Goal: Task Accomplishment & Management: Use online tool/utility

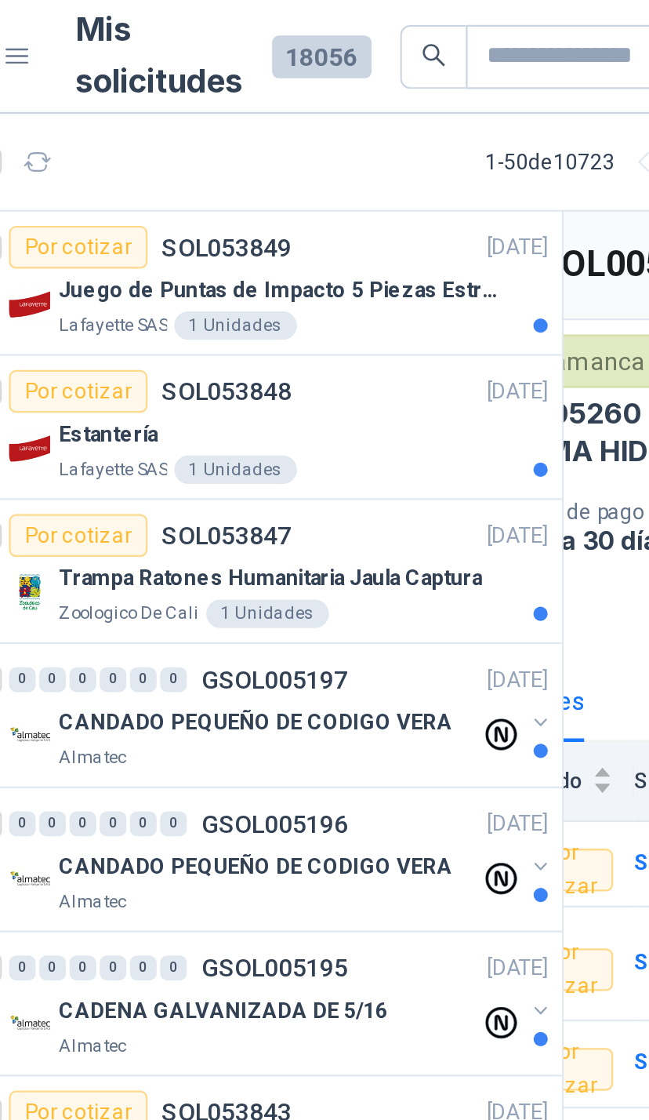
scroll to position [0, 63]
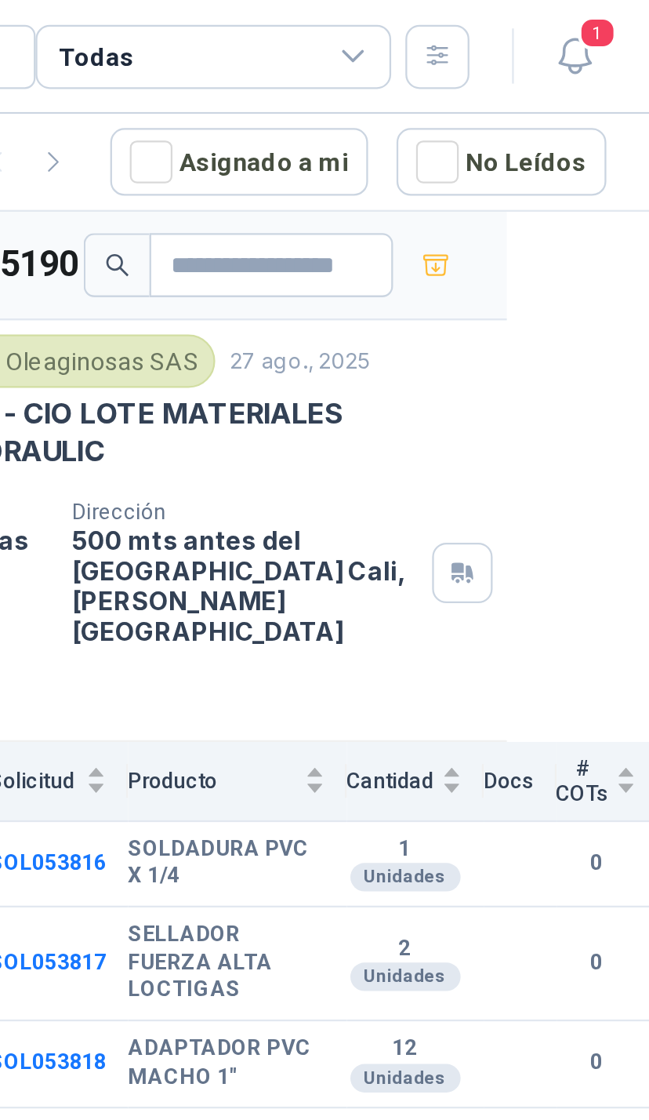
click at [618, 18] on span "1" at bounding box center [626, 14] width 17 height 15
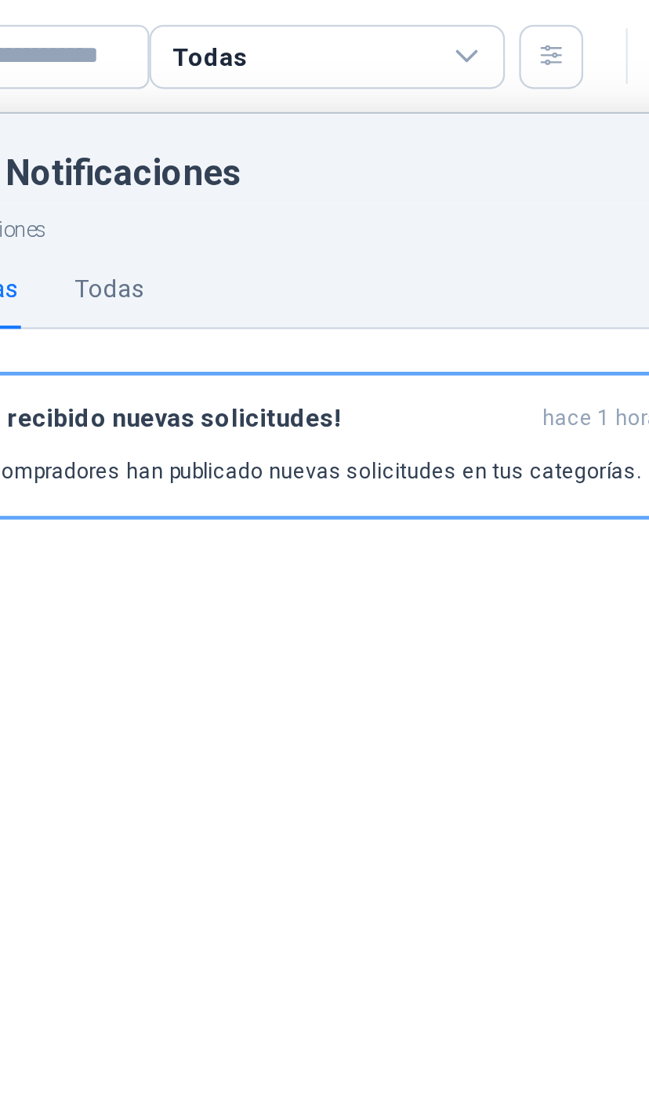
click at [379, 20] on div "Todas" at bounding box center [457, 25] width 157 height 28
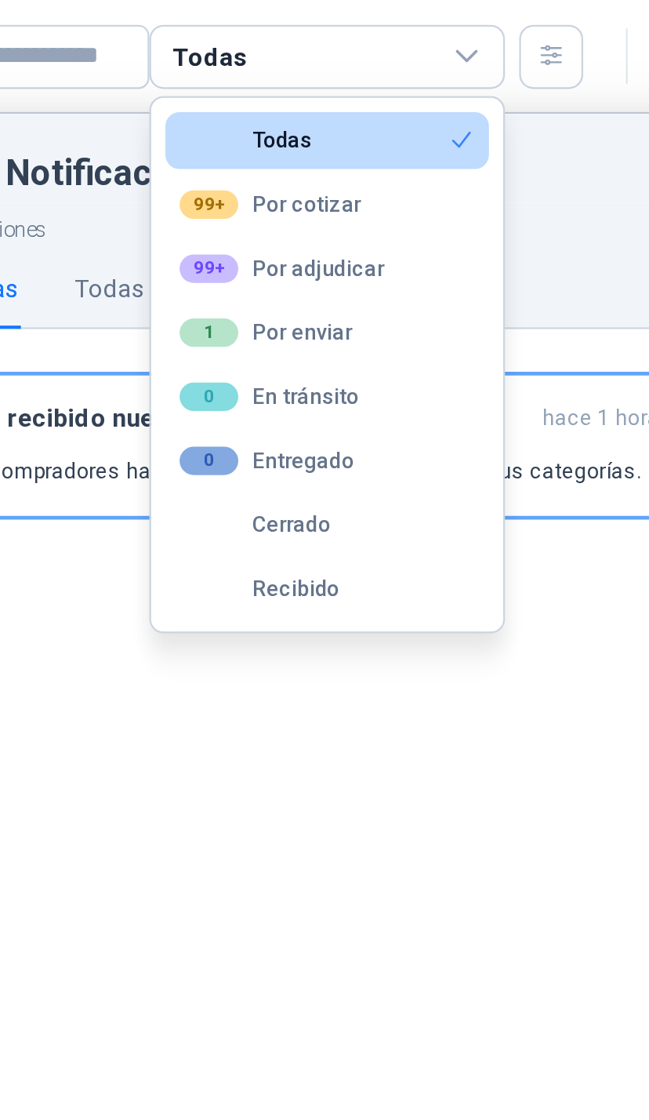
click at [392, 121] on div "99+ Por adjudicar" at bounding box center [437, 118] width 90 height 13
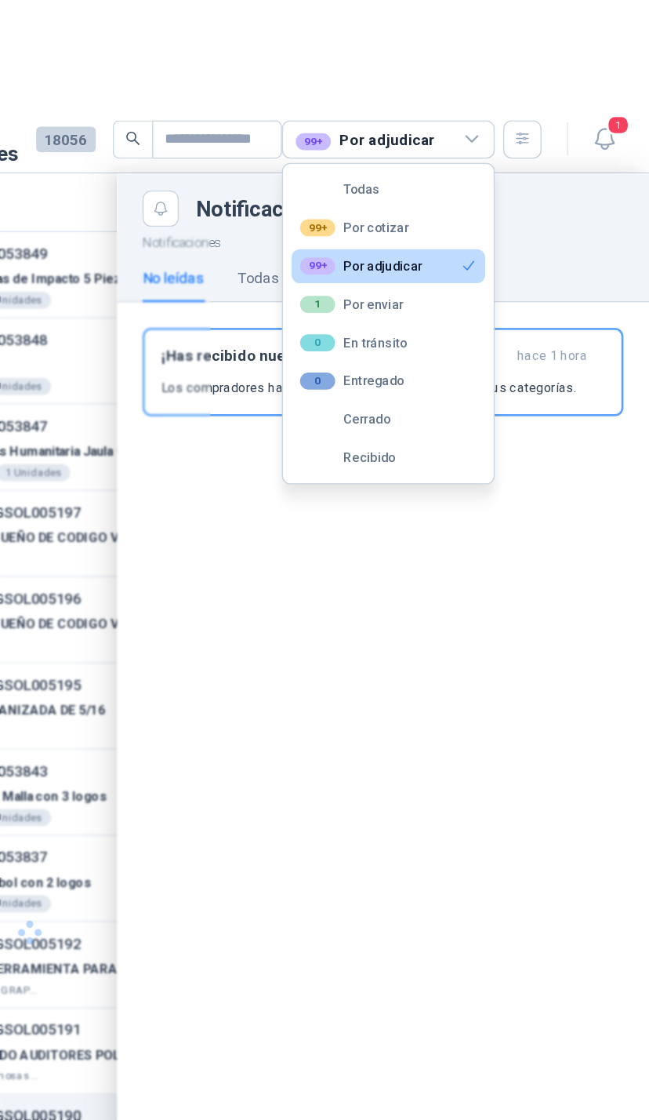
scroll to position [0, 0]
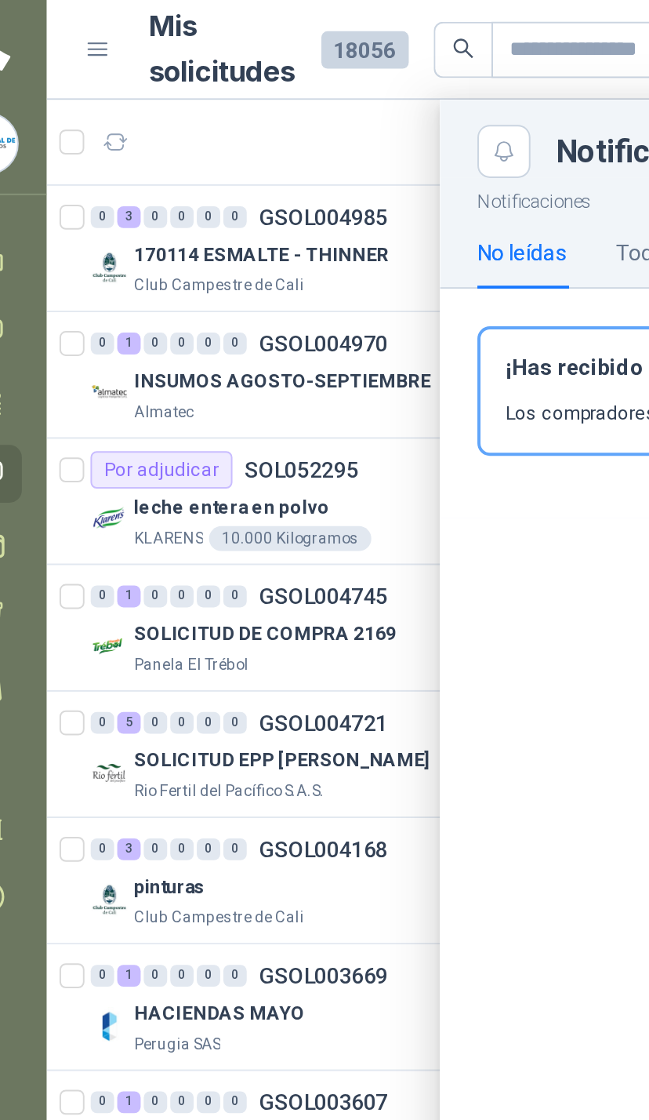
click at [71, 198] on div at bounding box center [355, 584] width 590 height 1069
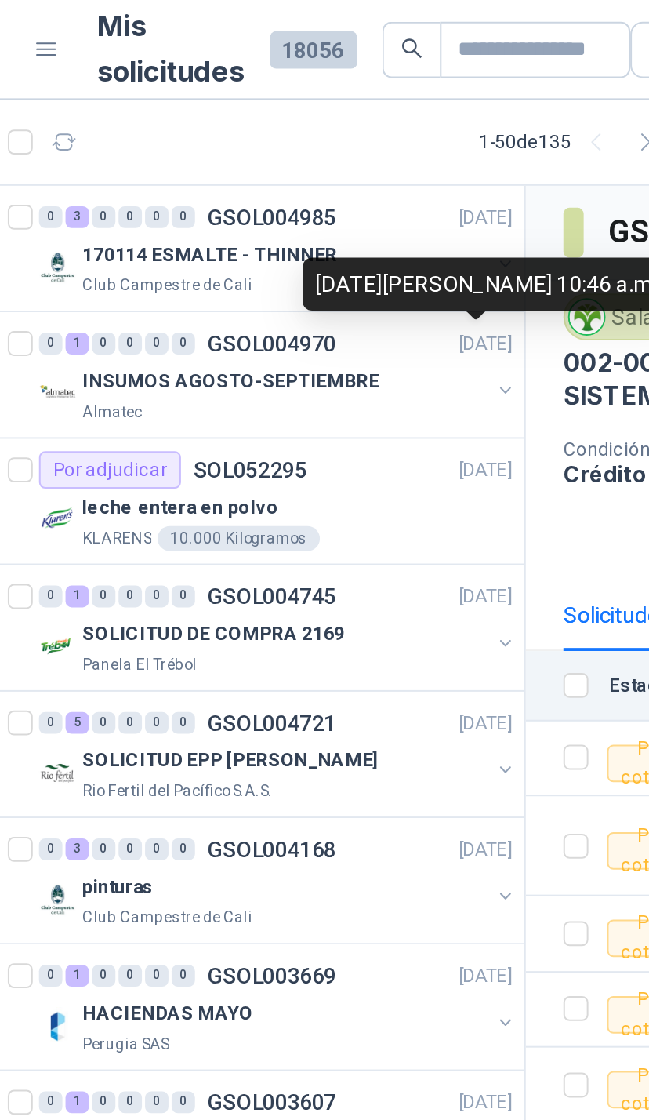
click at [230, 188] on div "INSUMOS AGOSTO-SEPTIEMBRE" at bounding box center [204, 191] width 203 height 19
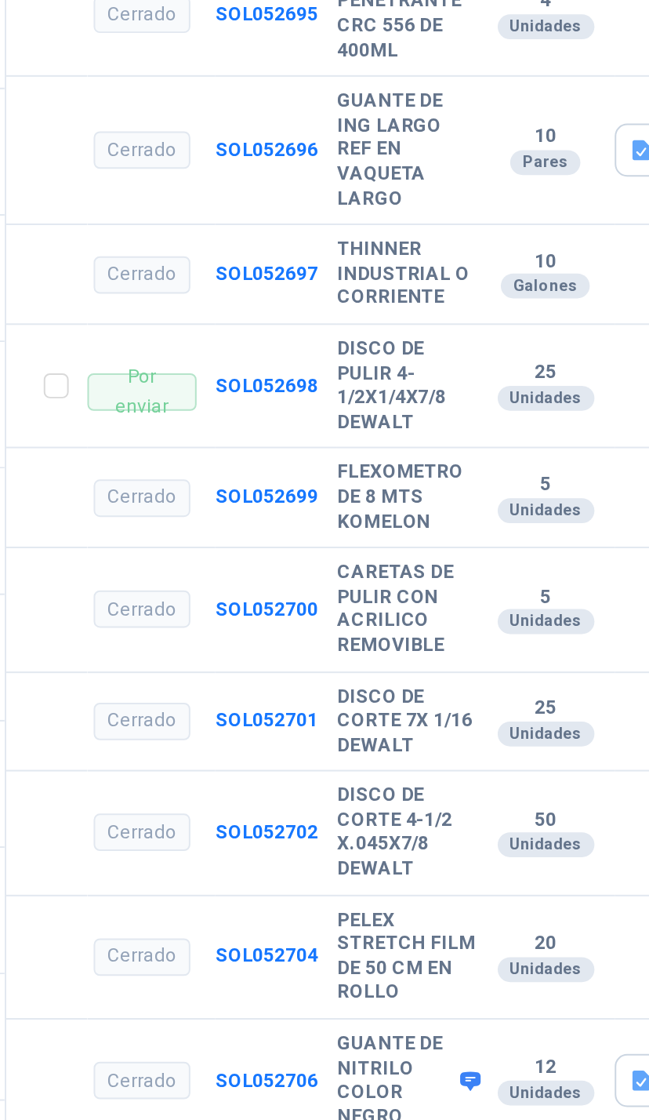
scroll to position [183, 0]
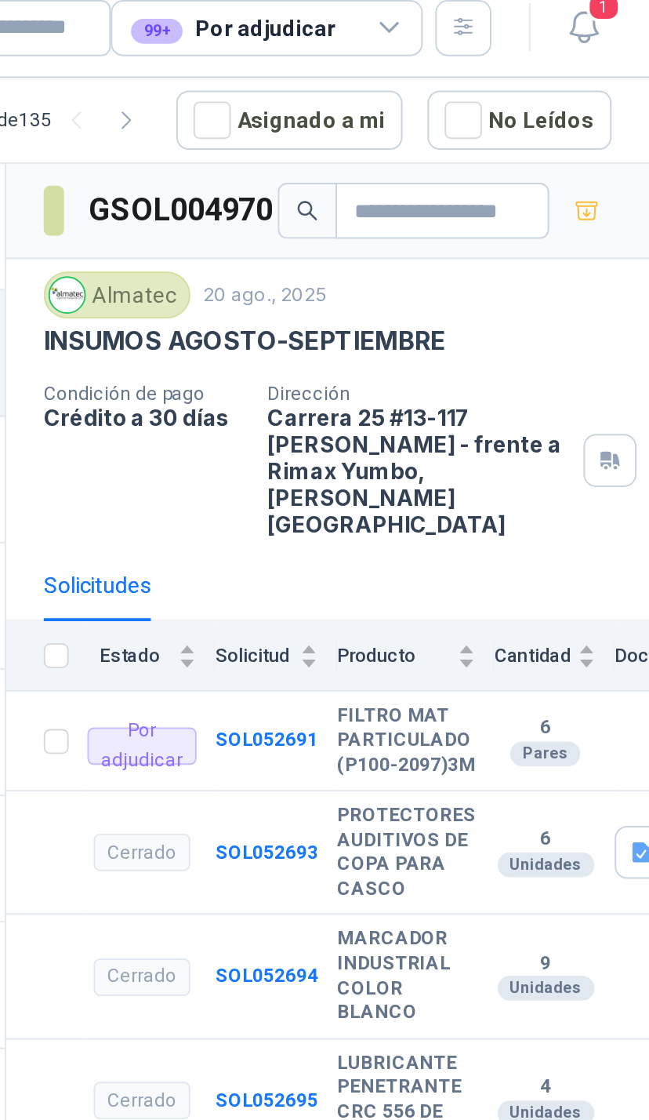
click at [431, 377] on b "SOL052691" at bounding box center [457, 382] width 52 height 11
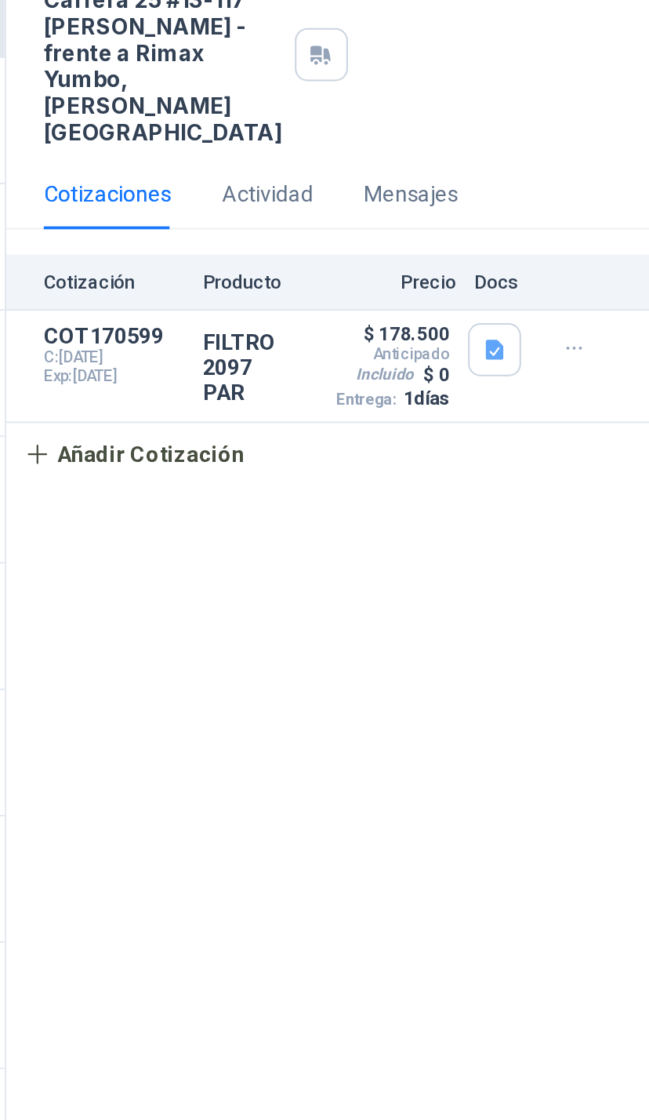
click at [605, 423] on icon "button" at bounding box center [611, 429] width 13 height 13
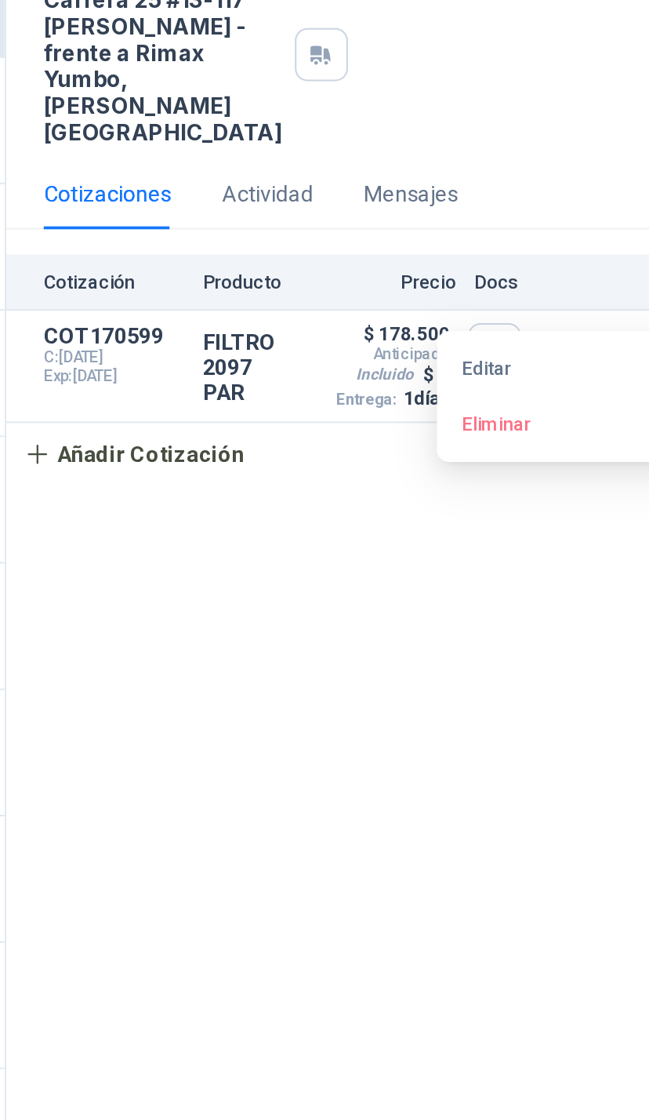
click at [549, 427] on button "Editar" at bounding box center [611, 439] width 125 height 25
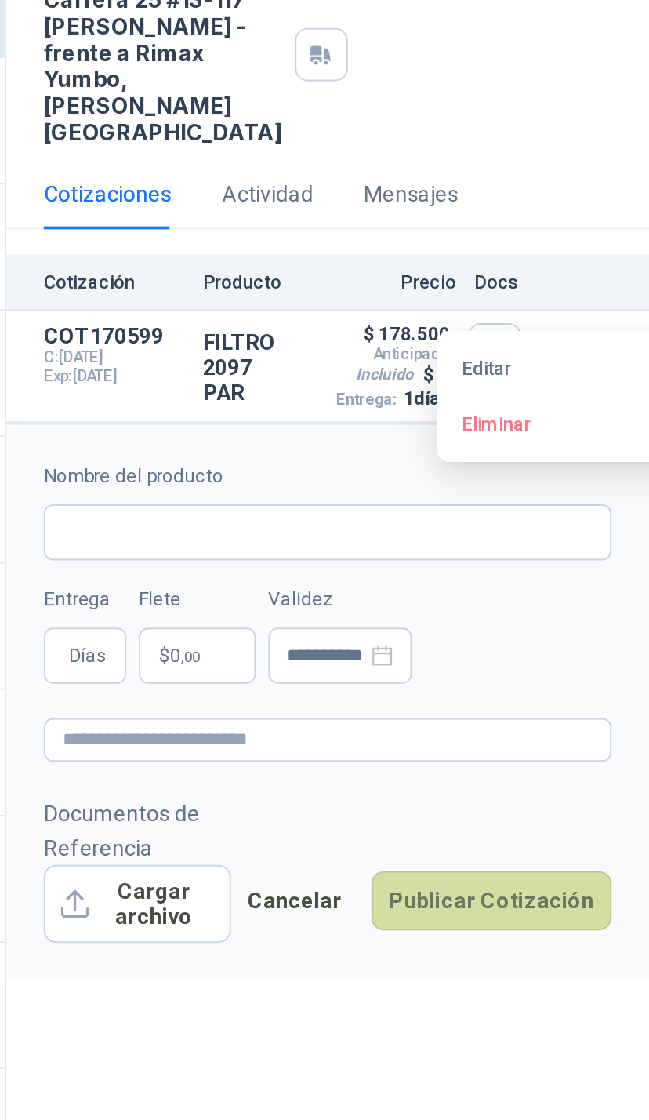
type input "**********"
type input "*"
type input "**********"
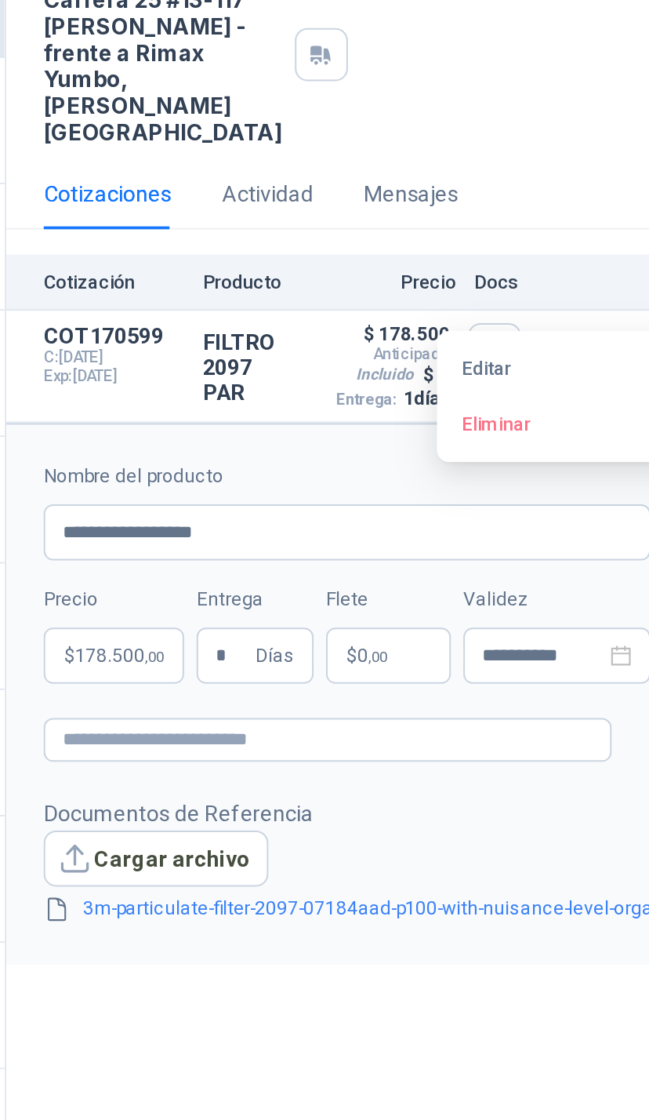
click at [345, 570] on p "$ 178.500 ,00" at bounding box center [380, 584] width 71 height 28
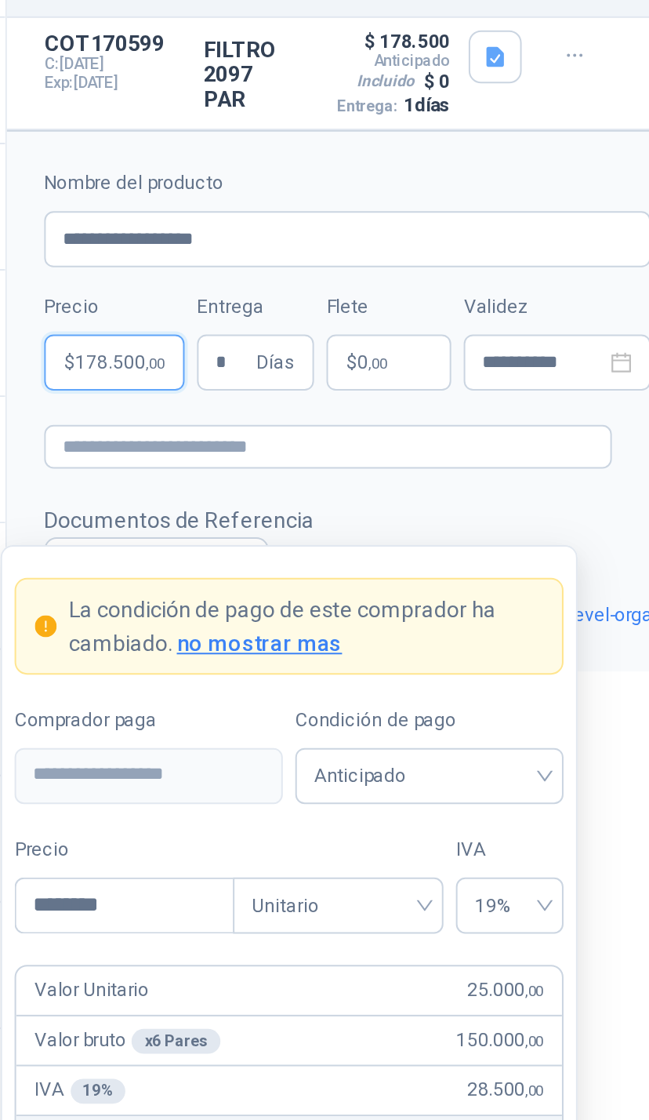
click at [345, 570] on p "$ 178.500 ,00" at bounding box center [380, 584] width 71 height 28
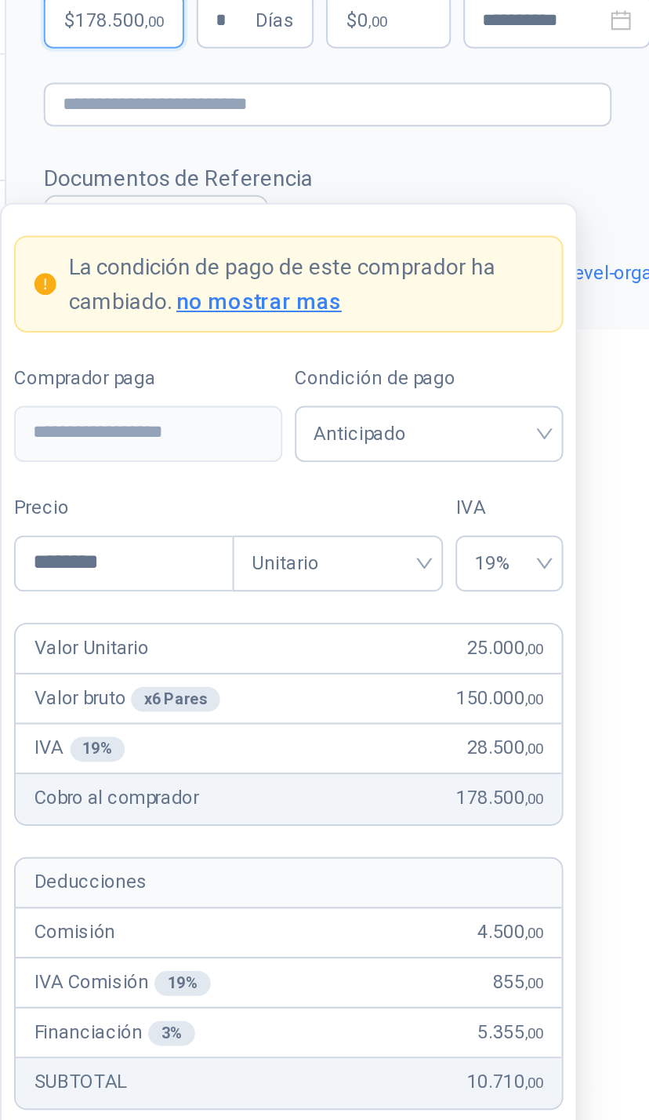
scroll to position [22, 0]
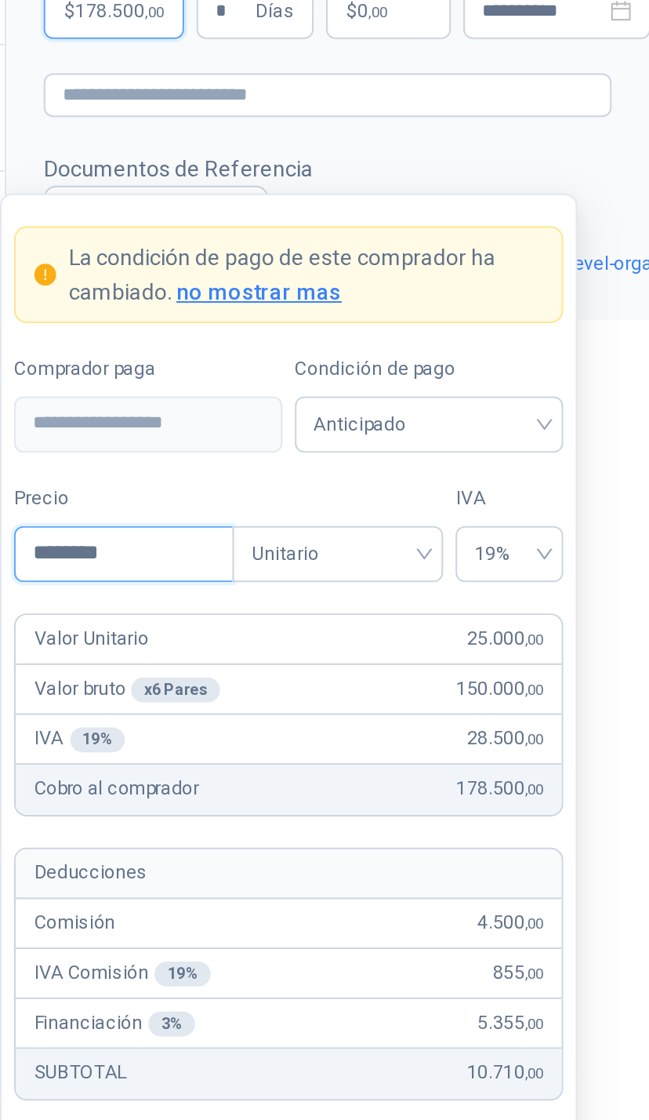
click at [331, 822] on input "********" at bounding box center [385, 835] width 109 height 27
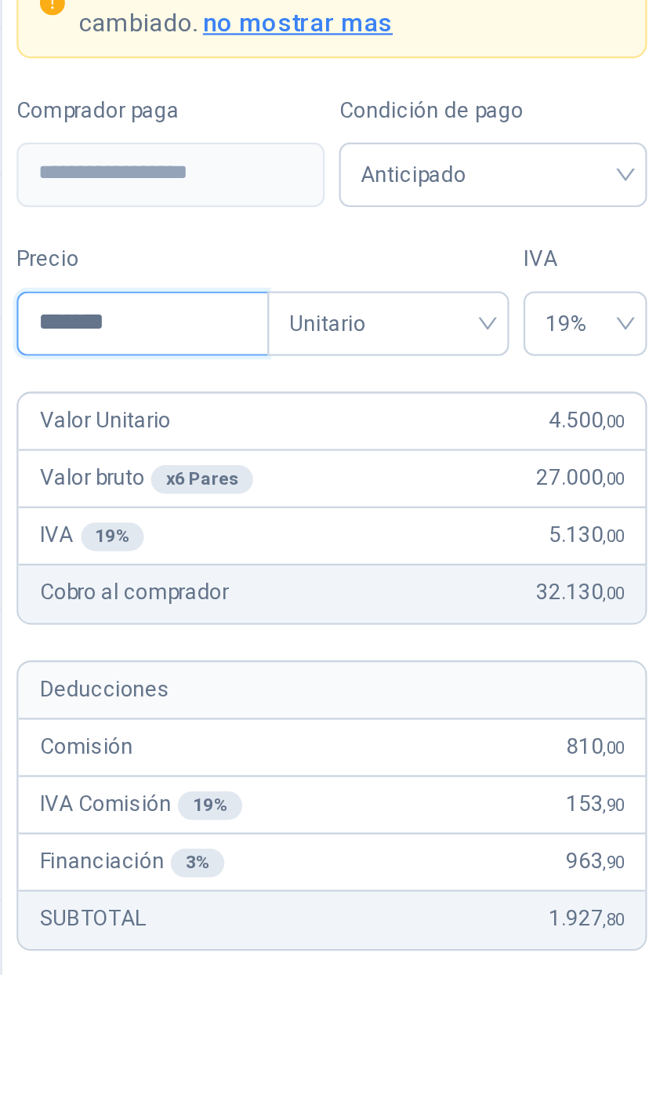
type input "********"
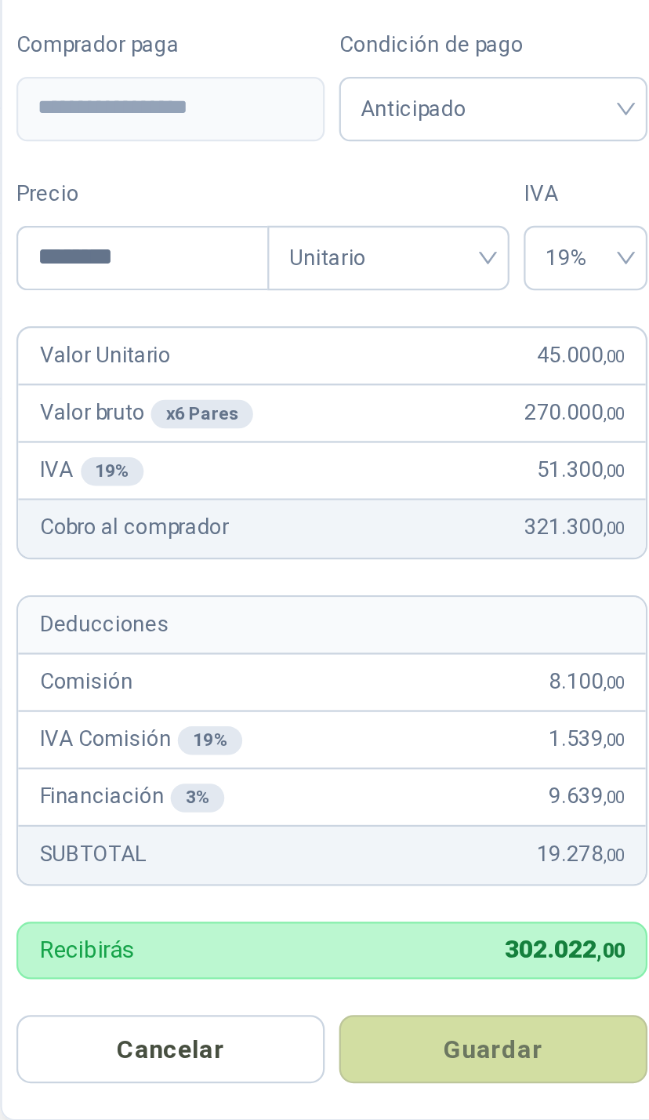
scroll to position [169, 0]
click at [392, 1073] on button "Guardar" at bounding box center [459, 1088] width 135 height 30
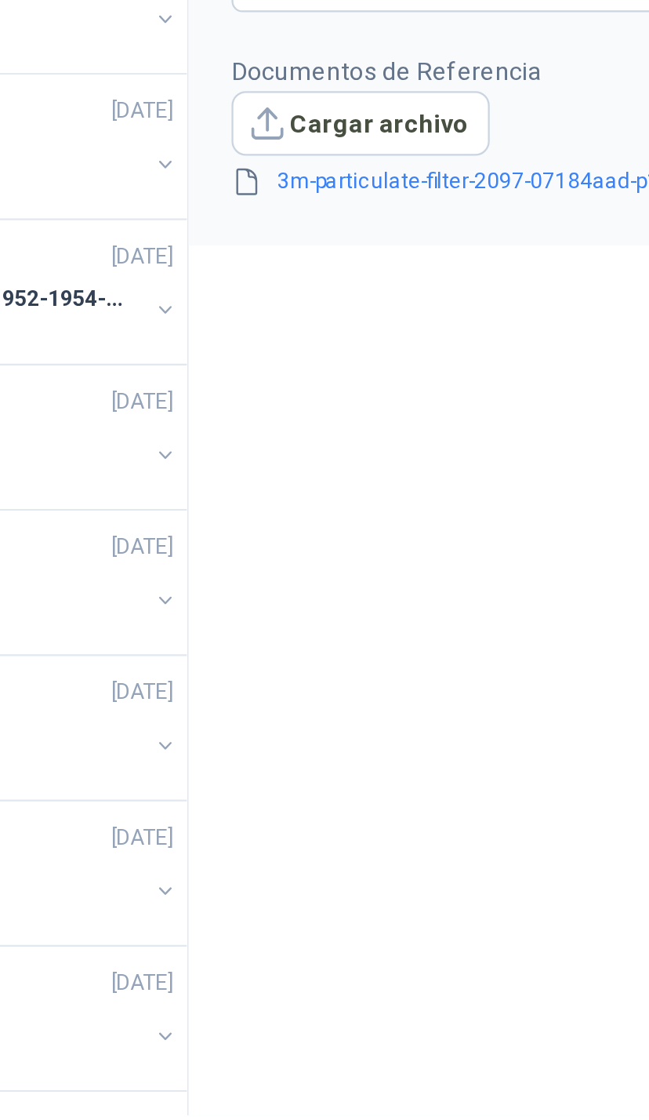
scroll to position [168, 0]
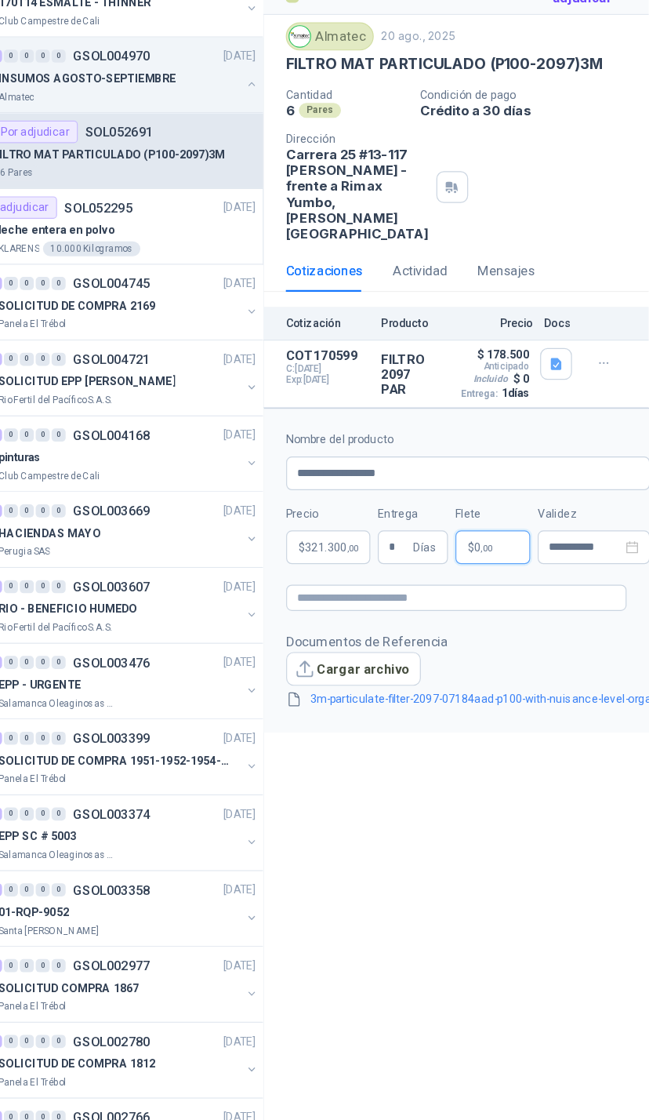
click at [487, 570] on p "$ 0 ,00" at bounding box center [518, 584] width 63 height 28
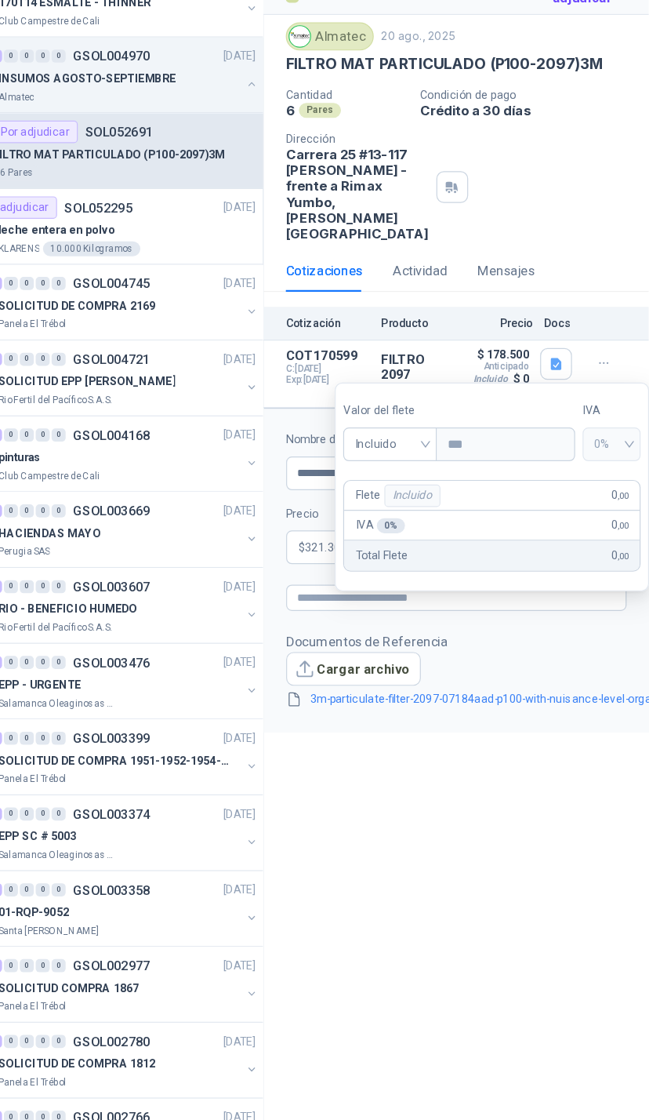
click at [402, 486] on span "Incluido" at bounding box center [432, 498] width 60 height 24
click at [405, 547] on div "Incluido" at bounding box center [431, 555] width 53 height 17
click at [326, 674] on div "**********" at bounding box center [487, 609] width 323 height 1032
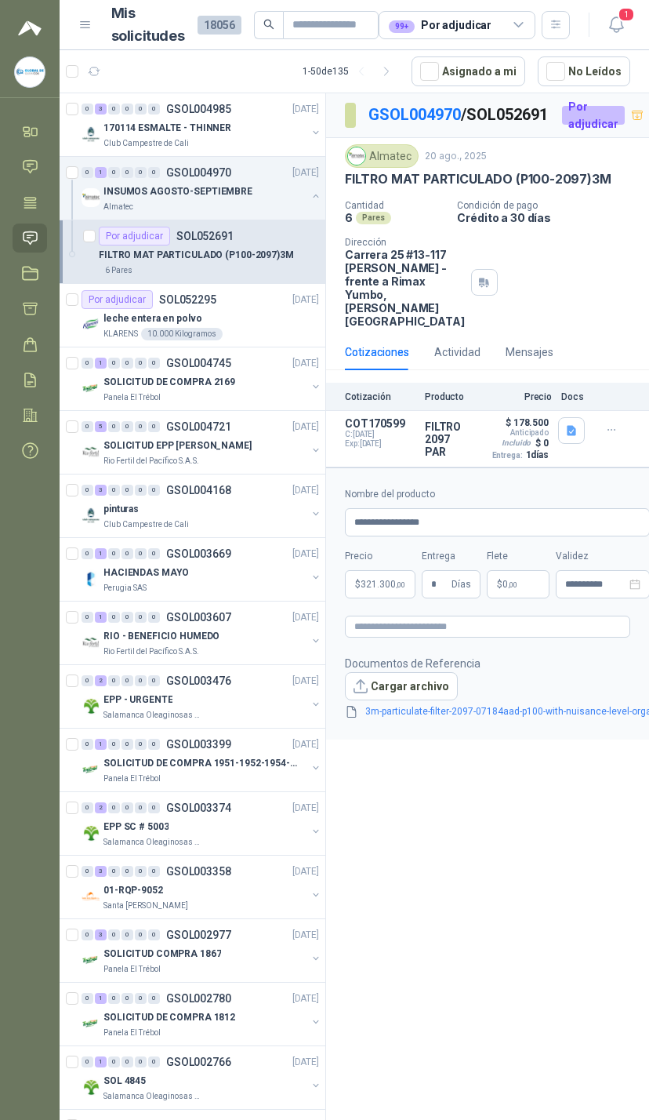
scroll to position [0, 0]
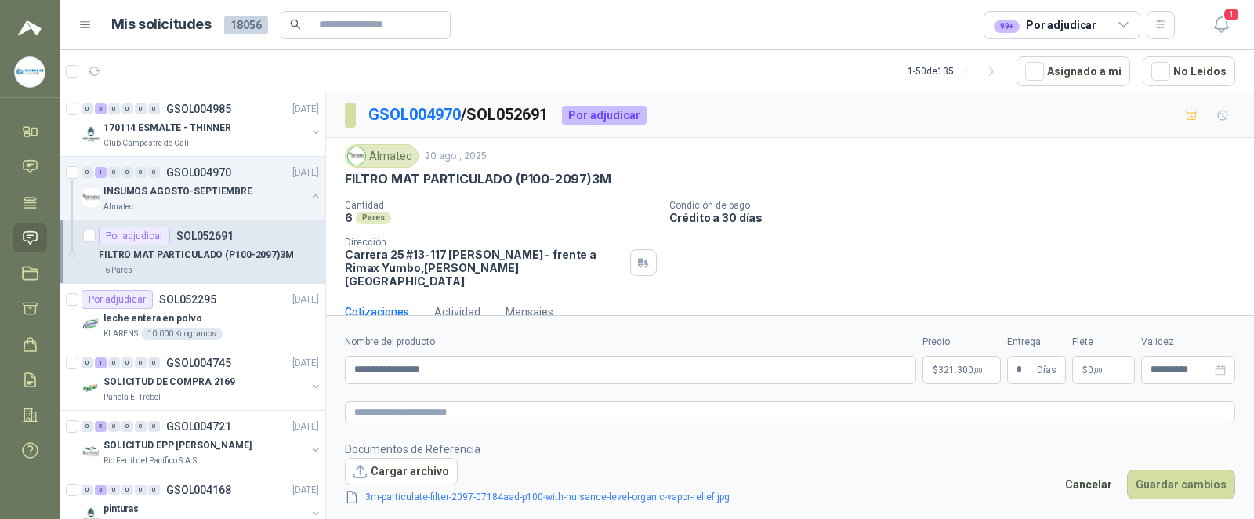
click at [648, 499] on button "Guardar cambios" at bounding box center [1181, 485] width 108 height 30
